Goal: Task Accomplishment & Management: Manage account settings

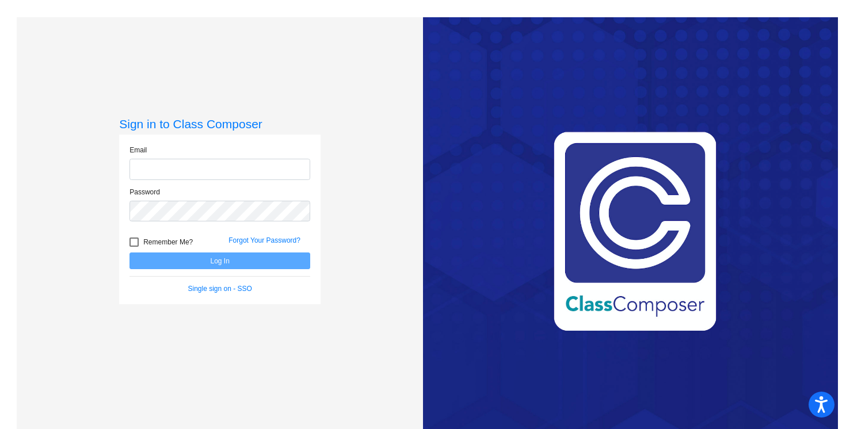
type input "[PERSON_NAME][EMAIL_ADDRESS][PERSON_NAME][DOMAIN_NAME]"
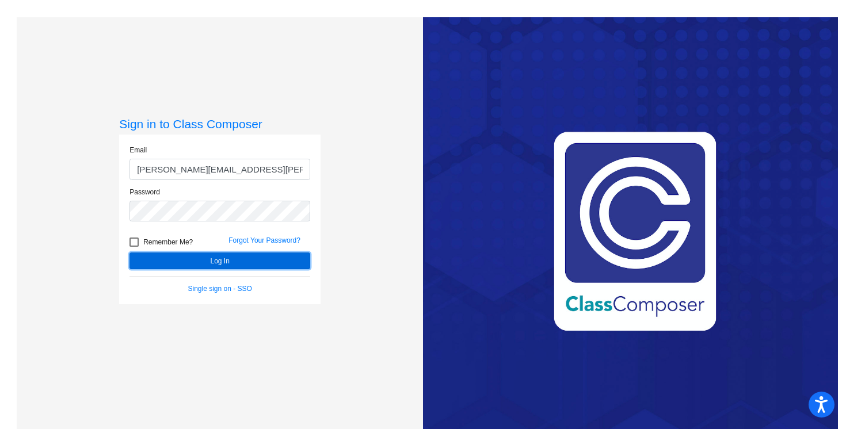
click at [204, 258] on button "Log In" at bounding box center [219, 261] width 181 height 17
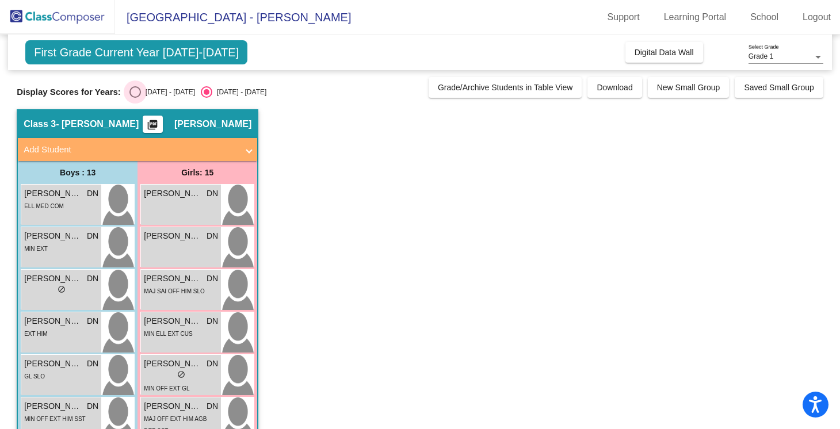
click at [131, 92] on div "Select an option" at bounding box center [135, 92] width 12 height 12
click at [135, 98] on input "[DATE] - [DATE]" at bounding box center [135, 98] width 1 height 1
radio input "true"
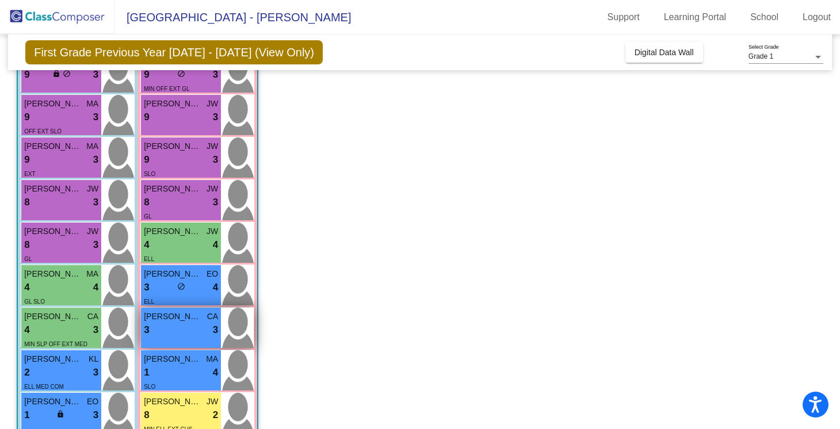
scroll to position [168, 0]
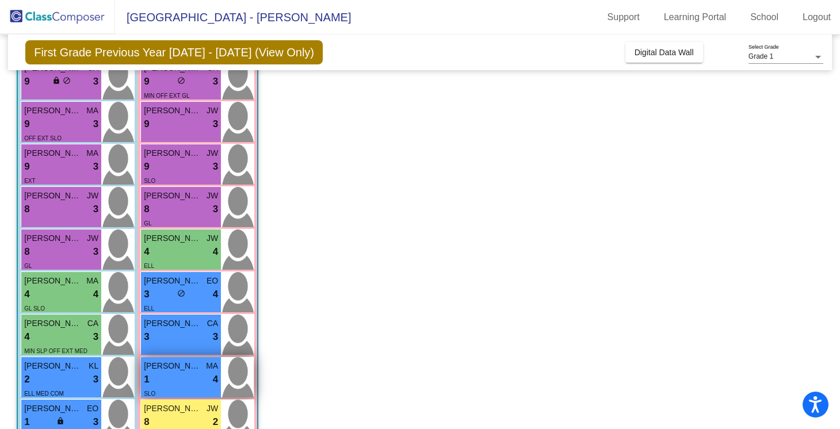
click at [195, 376] on div "1 lock do_not_disturb_alt 4" at bounding box center [181, 379] width 74 height 15
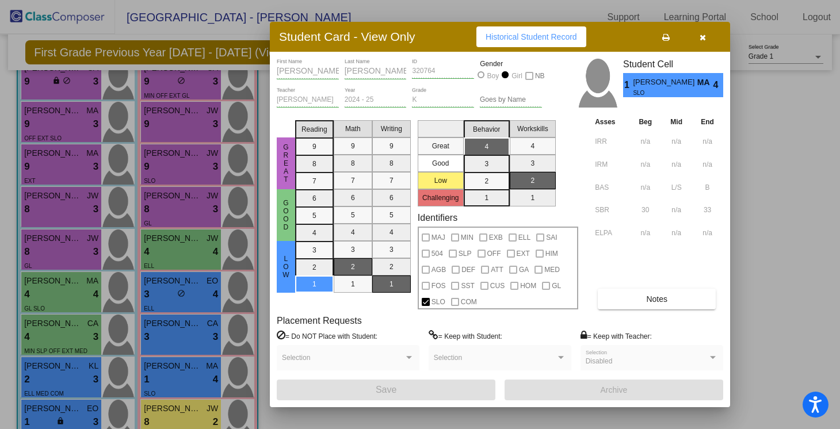
click at [707, 36] on button "button" at bounding box center [702, 36] width 37 height 21
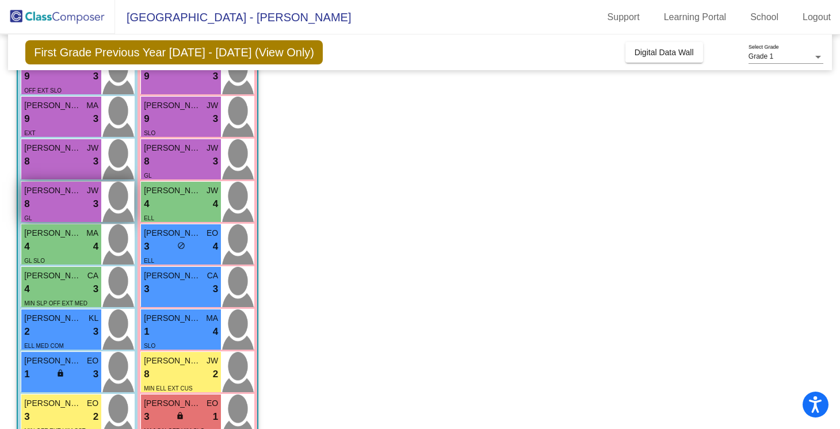
scroll to position [227, 0]
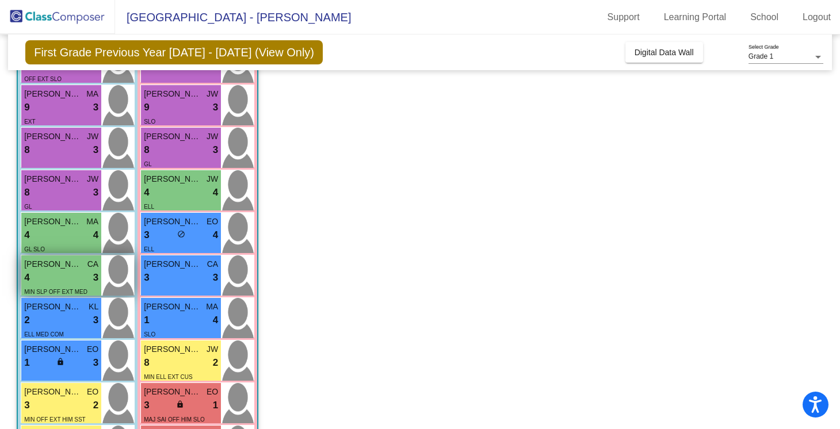
click at [58, 274] on div "4 lock do_not_disturb_alt 3" at bounding box center [61, 277] width 74 height 15
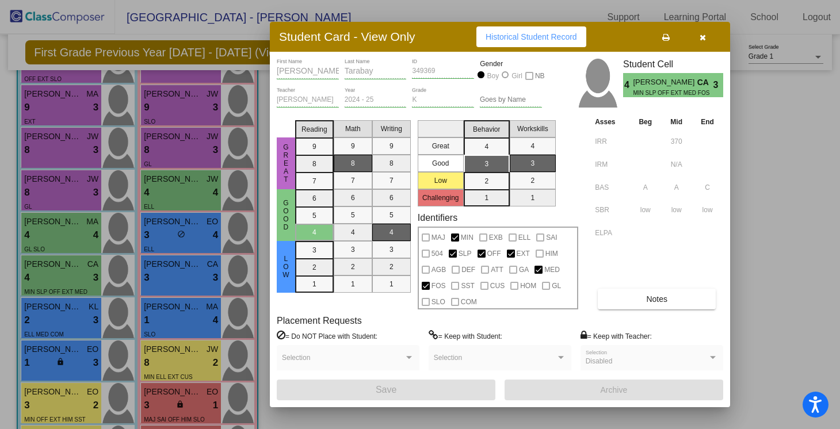
click at [641, 298] on button "Notes" at bounding box center [657, 299] width 118 height 21
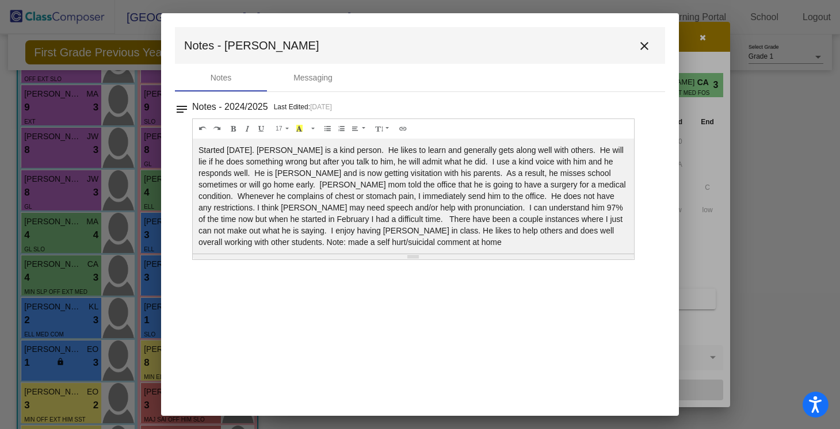
scroll to position [0, 0]
click at [641, 49] on mat-icon "close" at bounding box center [645, 46] width 14 height 14
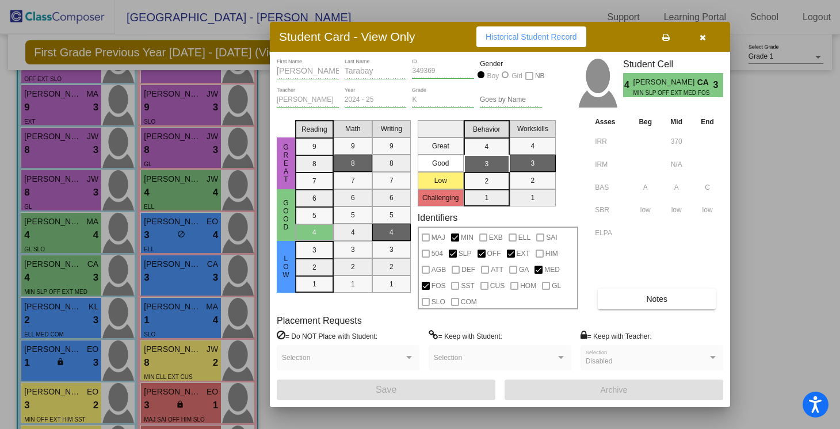
click at [700, 45] on button "button" at bounding box center [702, 36] width 37 height 21
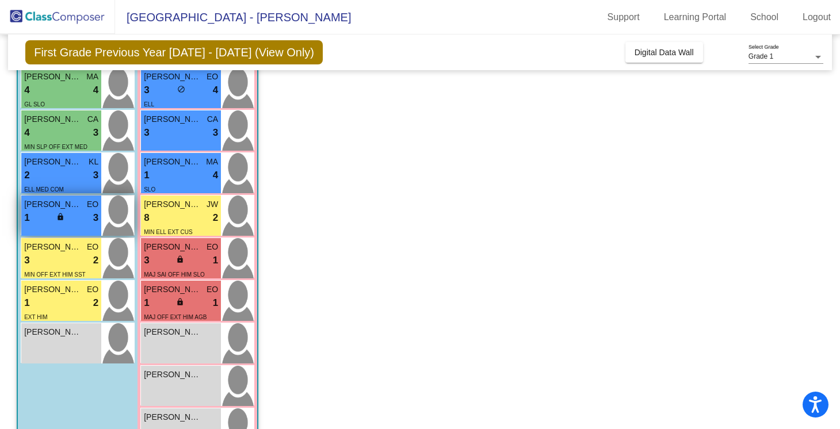
scroll to position [378, 0]
